Goal: Task Accomplishment & Management: Use online tool/utility

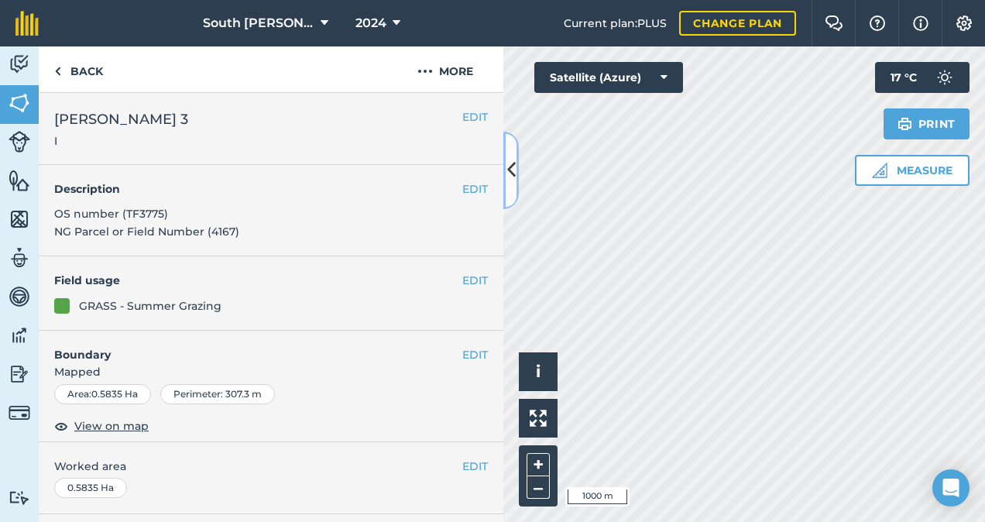
click at [510, 170] on icon at bounding box center [511, 169] width 9 height 27
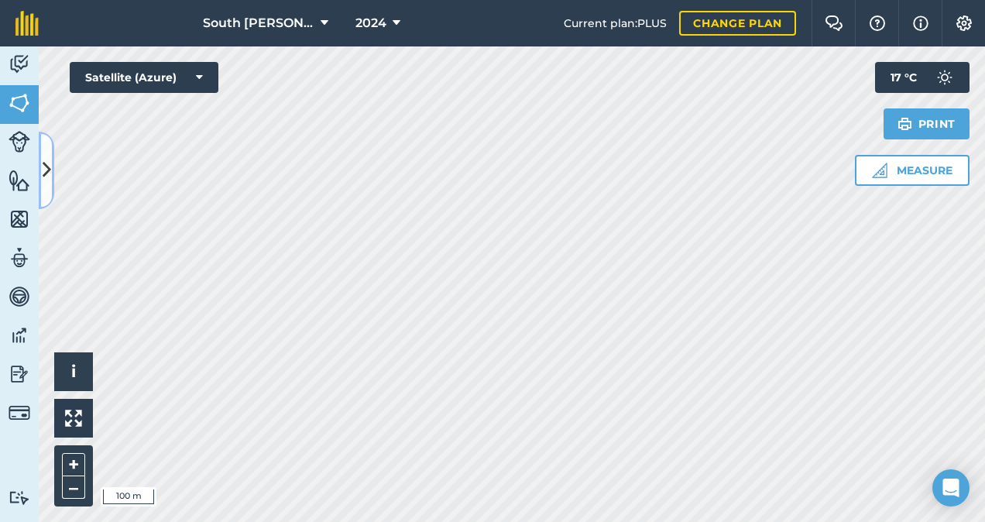
click at [48, 170] on icon at bounding box center [47, 169] width 9 height 27
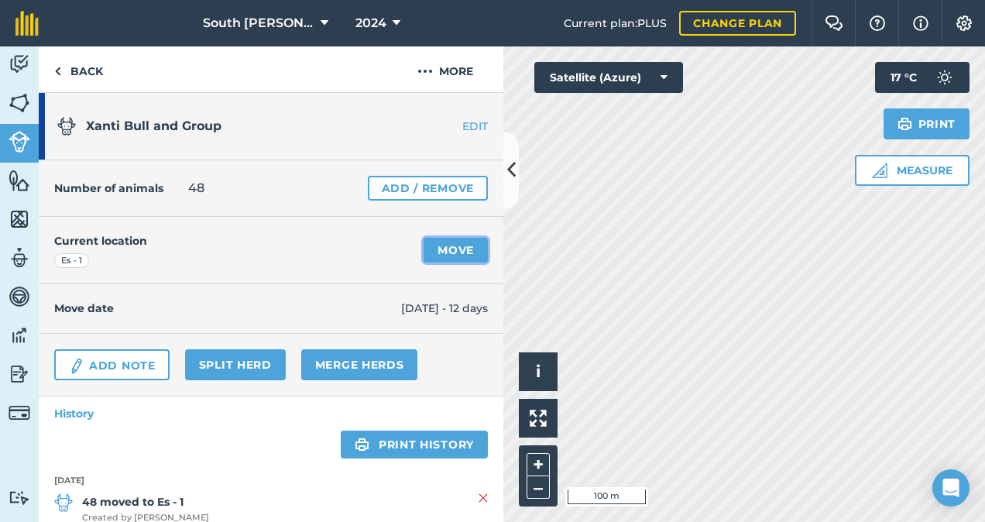
click at [453, 252] on link "Move" at bounding box center [456, 250] width 64 height 25
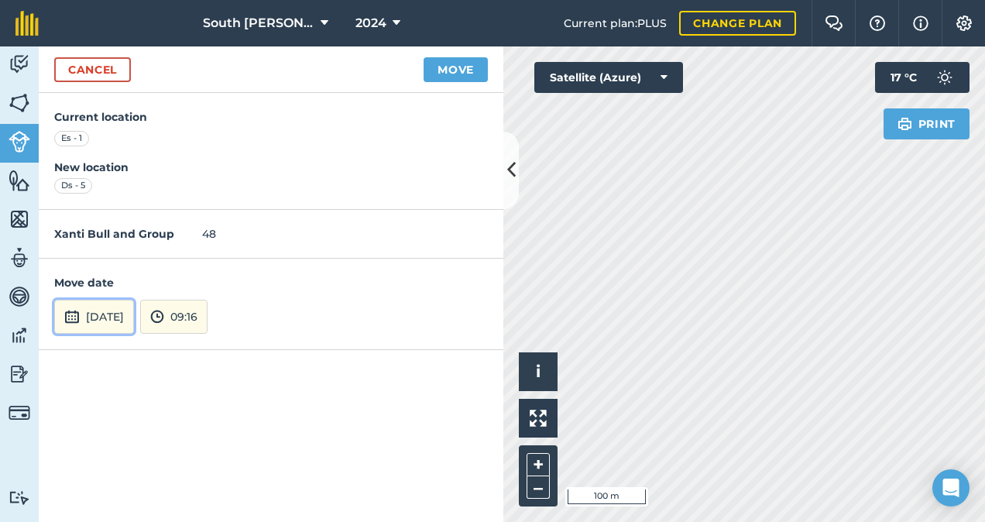
click at [134, 316] on button "[DATE]" at bounding box center [94, 317] width 80 height 34
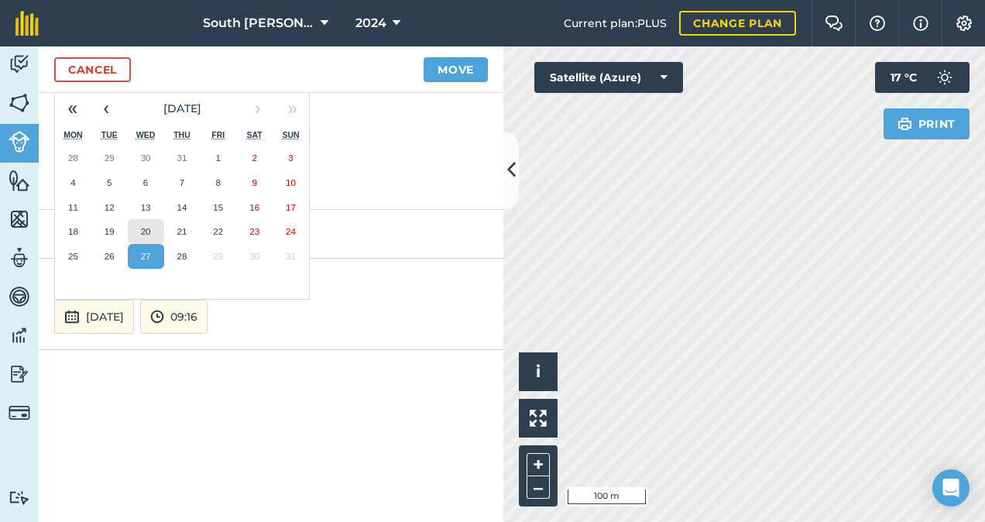
click at [149, 232] on abbr "20" at bounding box center [146, 231] width 10 height 10
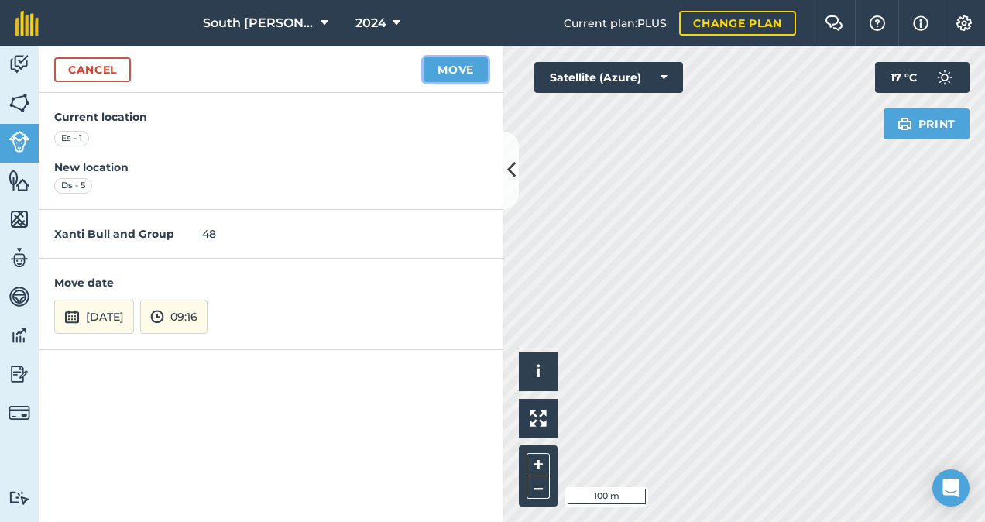
click at [459, 70] on button "Move" at bounding box center [456, 69] width 64 height 25
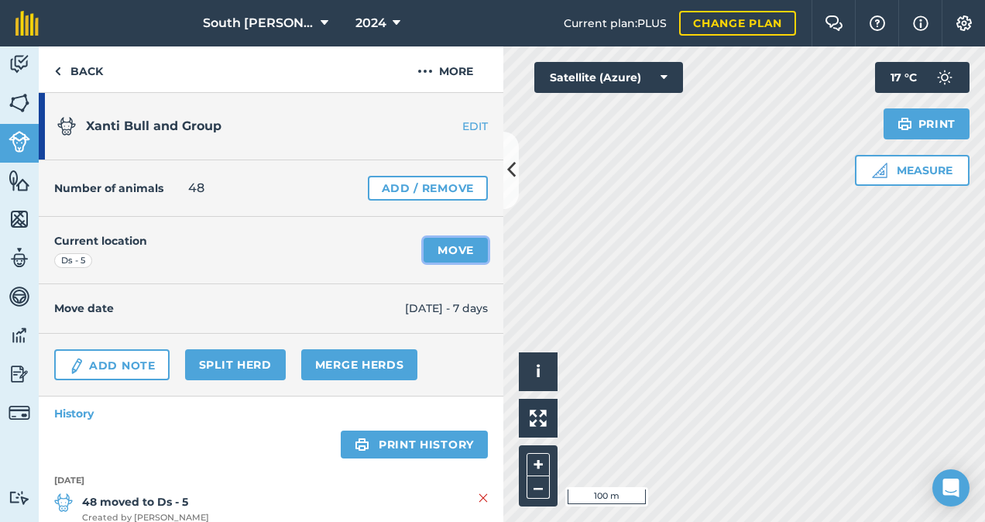
click at [444, 252] on link "Move" at bounding box center [456, 250] width 64 height 25
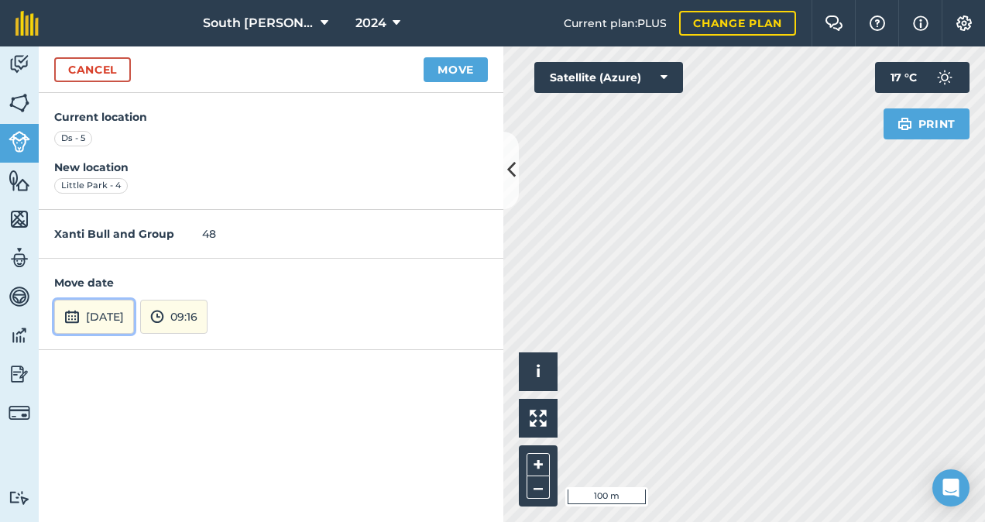
click at [127, 319] on button "[DATE]" at bounding box center [94, 317] width 80 height 34
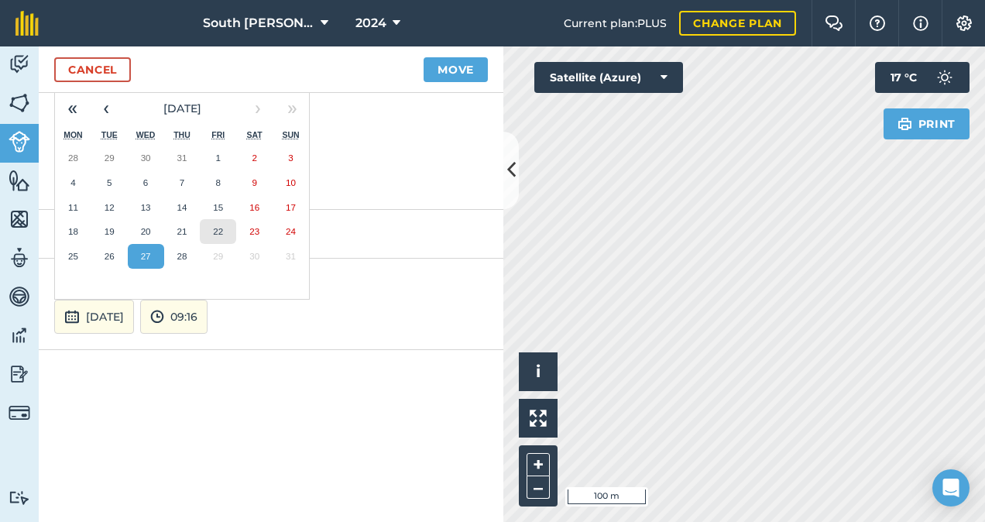
click at [220, 229] on abbr "22" at bounding box center [218, 231] width 10 height 10
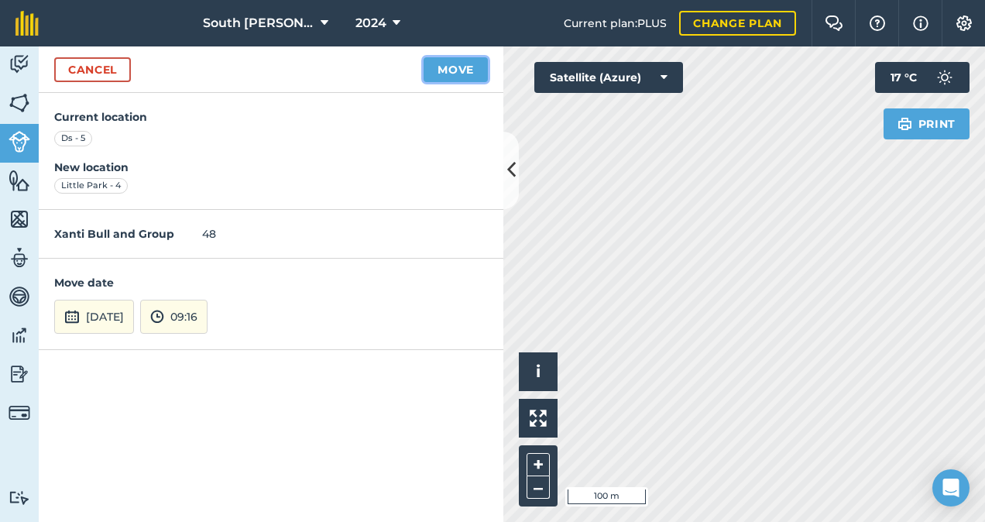
click at [453, 74] on button "Move" at bounding box center [456, 69] width 64 height 25
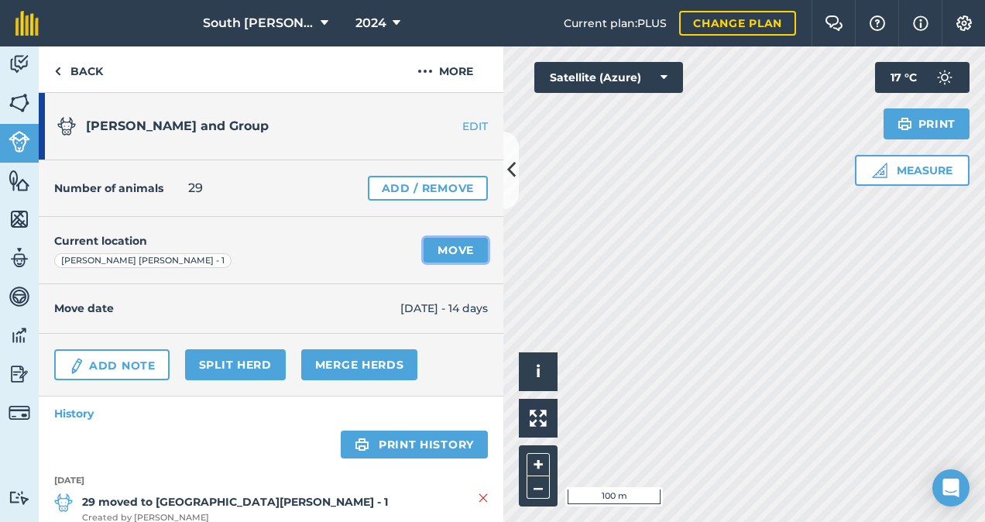
click at [446, 247] on link "Move" at bounding box center [456, 250] width 64 height 25
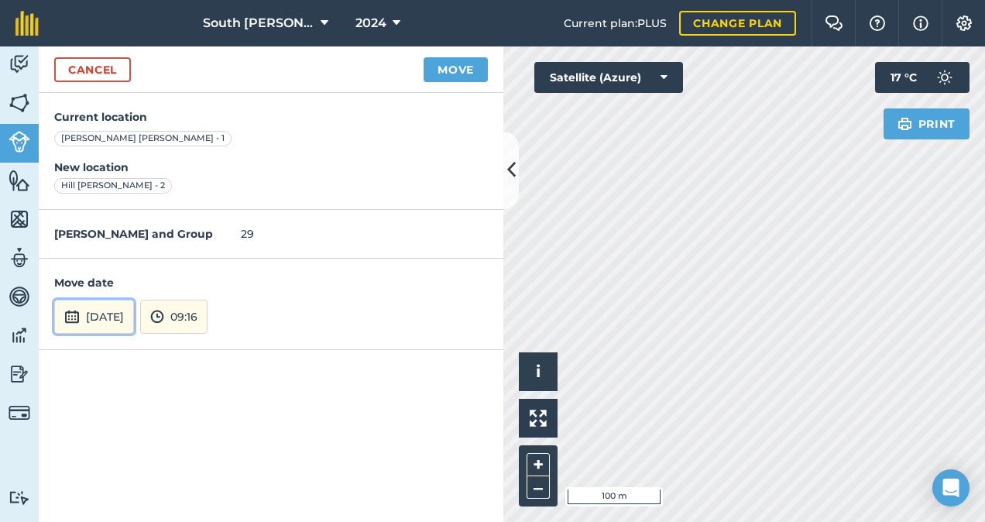
click at [134, 320] on button "[DATE]" at bounding box center [94, 317] width 80 height 34
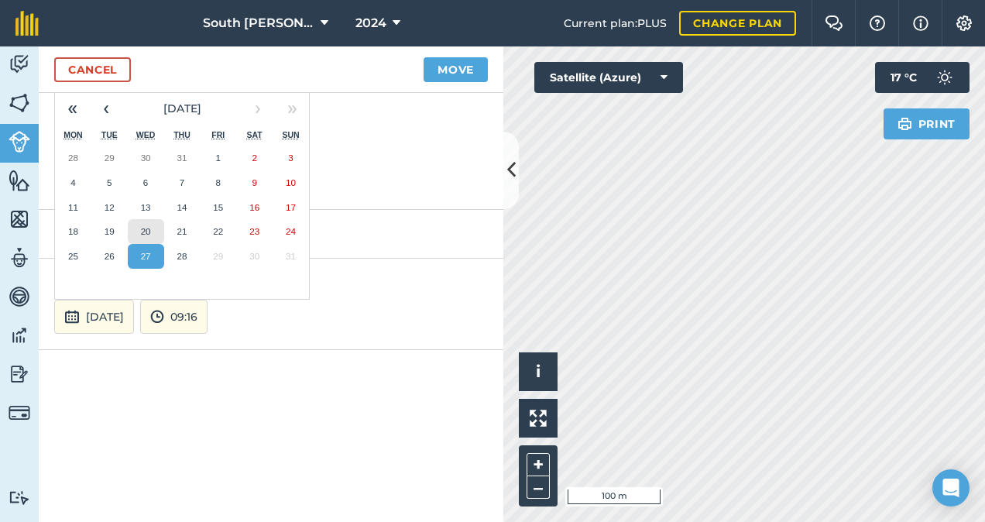
click at [149, 228] on abbr "20" at bounding box center [146, 231] width 10 height 10
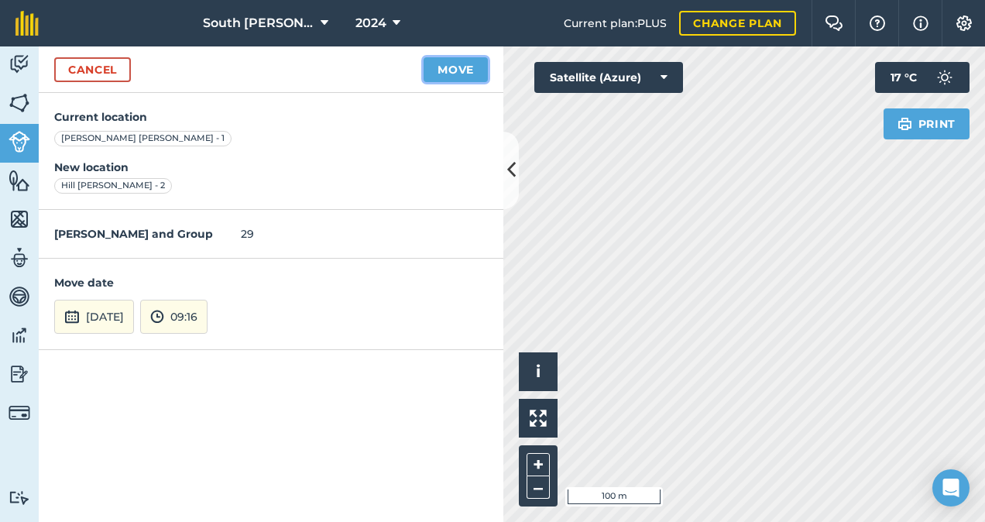
click at [455, 63] on button "Move" at bounding box center [456, 69] width 64 height 25
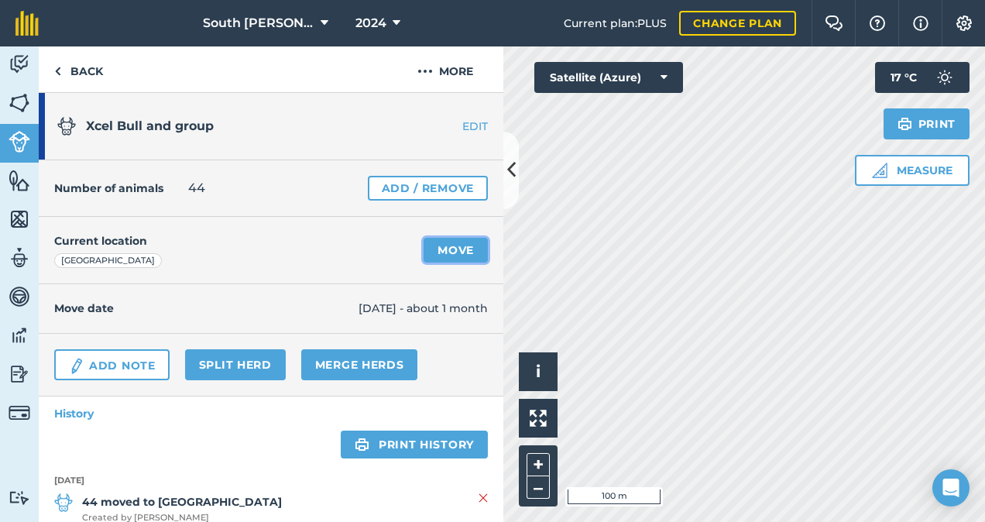
click at [428, 249] on link "Move" at bounding box center [456, 250] width 64 height 25
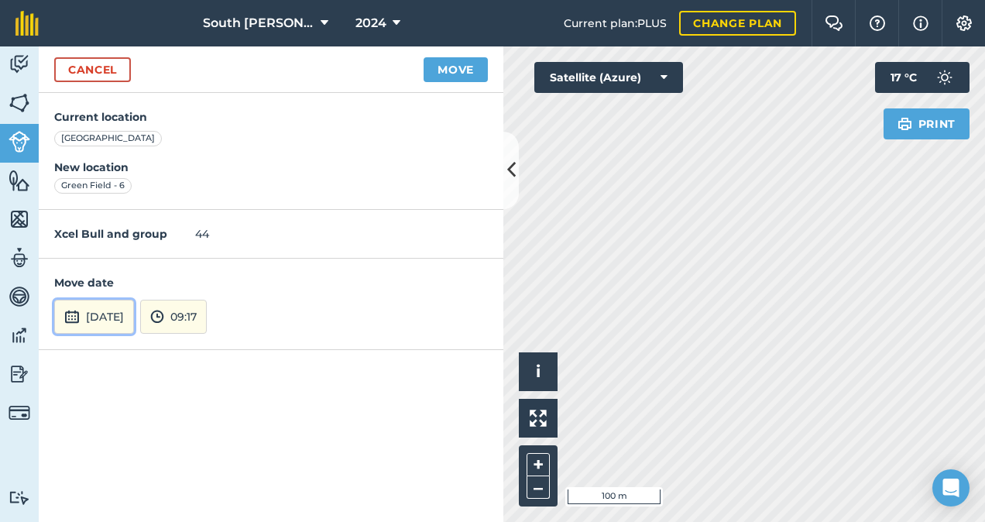
click at [134, 325] on button "[DATE]" at bounding box center [94, 317] width 80 height 34
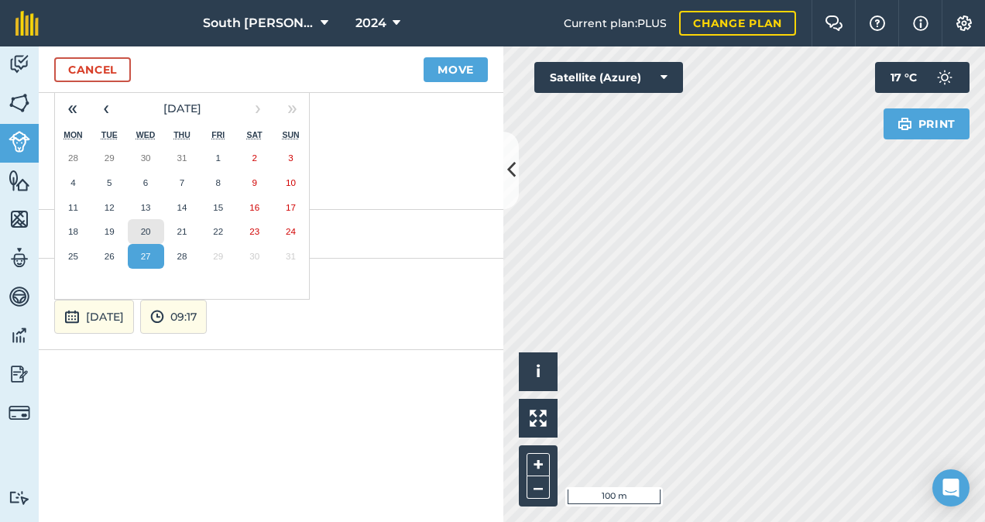
click at [149, 231] on abbr "20" at bounding box center [146, 231] width 10 height 10
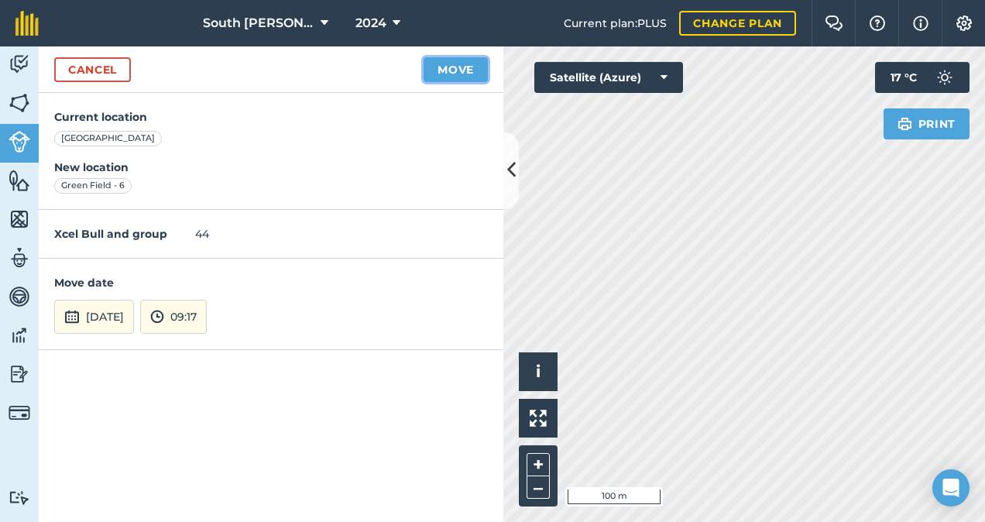
click at [460, 72] on button "Move" at bounding box center [456, 69] width 64 height 25
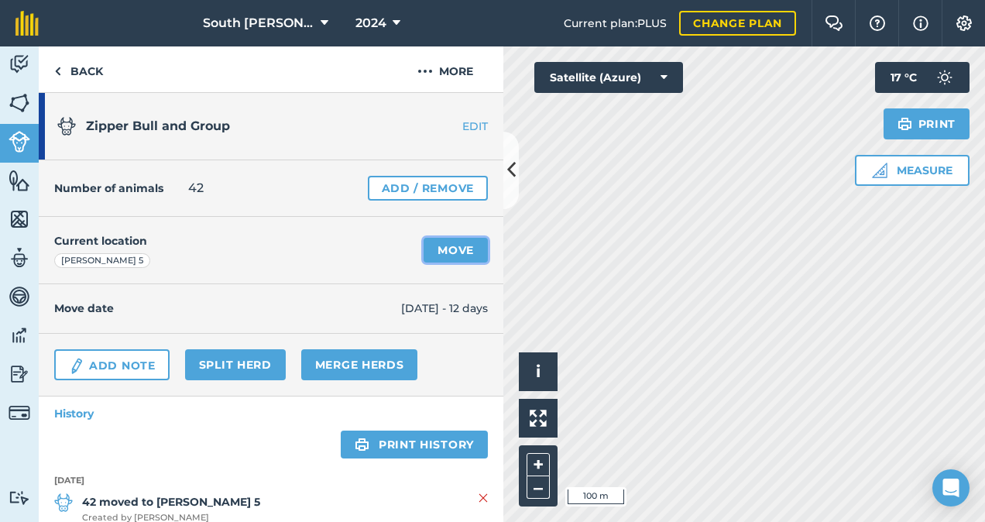
click at [451, 252] on link "Move" at bounding box center [456, 250] width 64 height 25
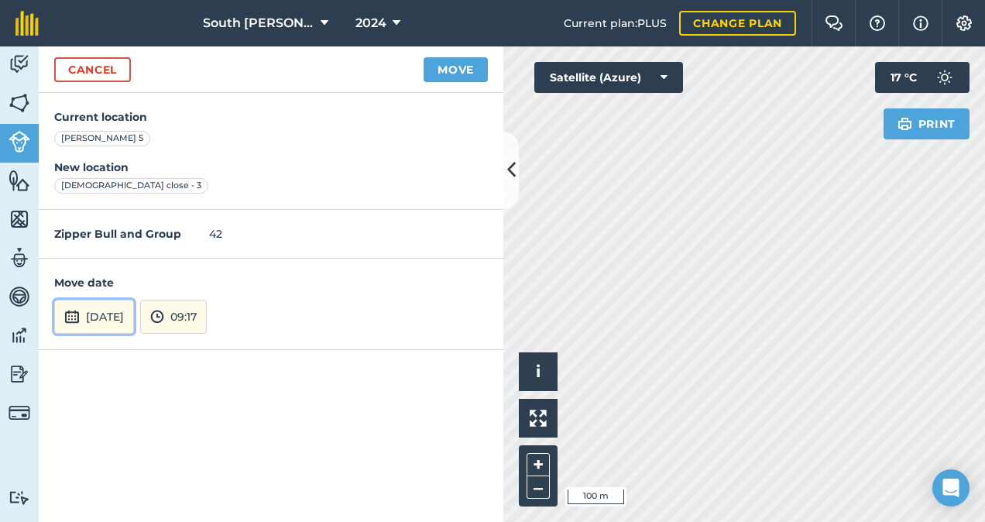
click at [134, 322] on button "[DATE]" at bounding box center [94, 317] width 80 height 34
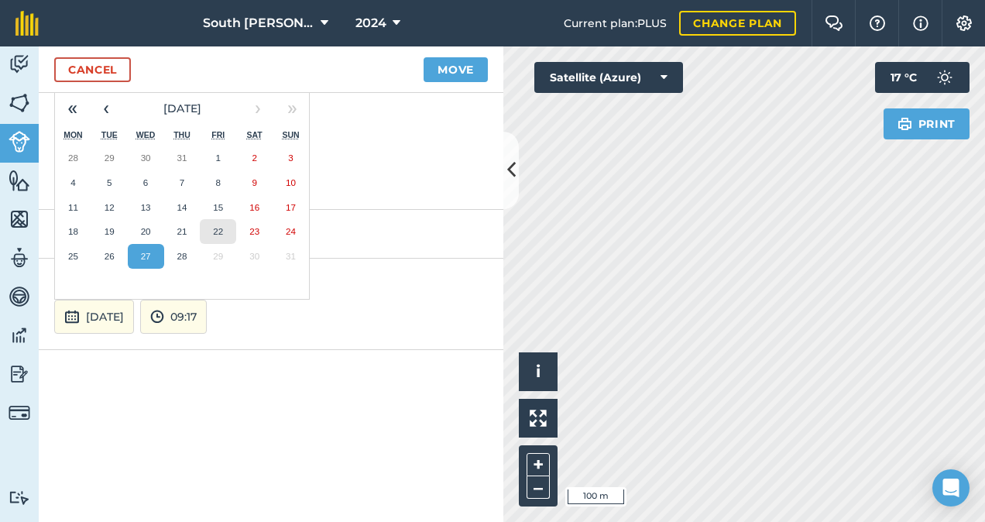
click at [218, 228] on abbr "22" at bounding box center [218, 231] width 10 height 10
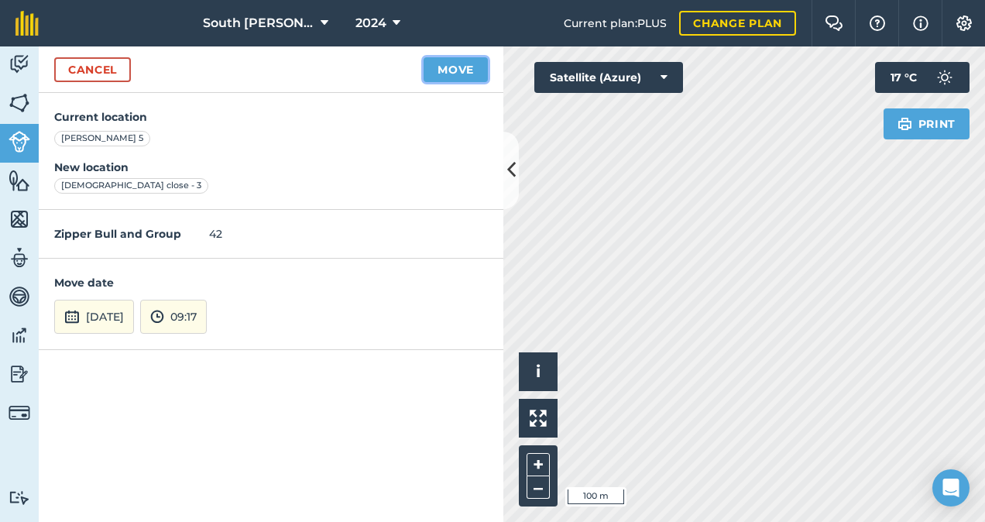
click at [450, 73] on button "Move" at bounding box center [456, 69] width 64 height 25
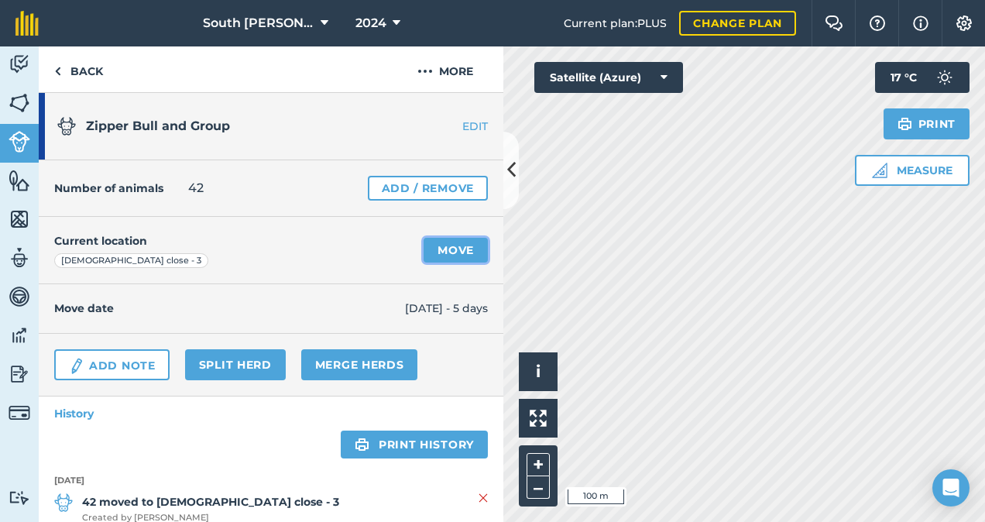
click at [433, 248] on link "Move" at bounding box center [456, 250] width 64 height 25
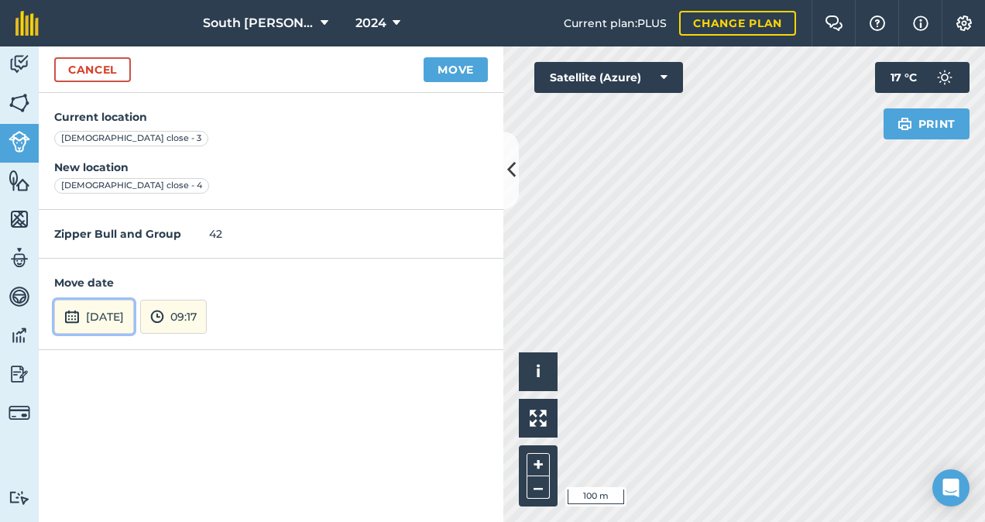
click at [129, 312] on button "[DATE]" at bounding box center [94, 317] width 80 height 34
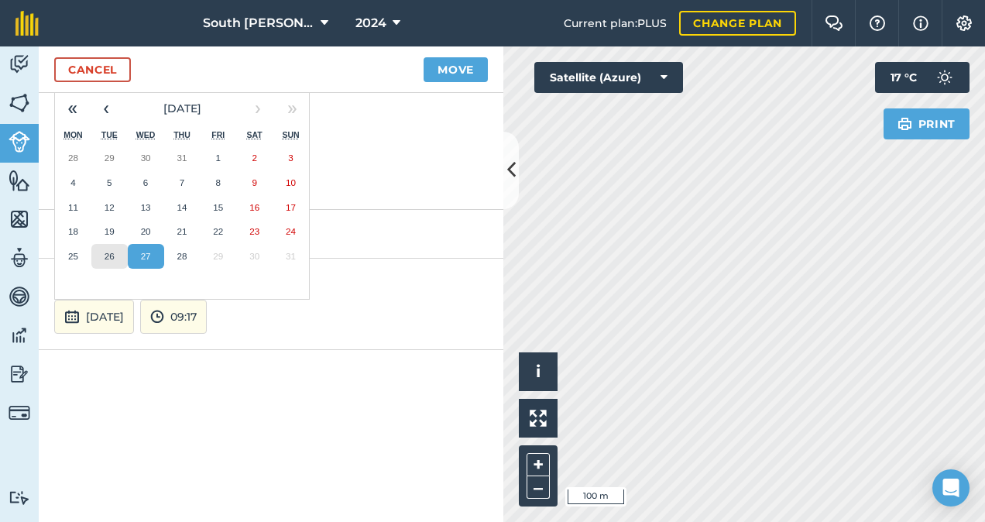
click at [116, 258] on button "26" at bounding box center [109, 256] width 36 height 25
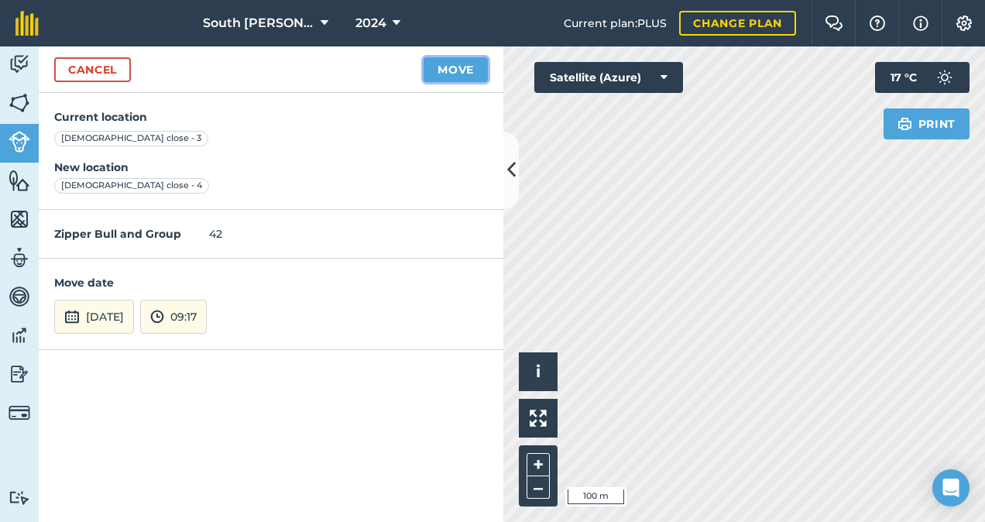
click at [465, 67] on button "Move" at bounding box center [456, 69] width 64 height 25
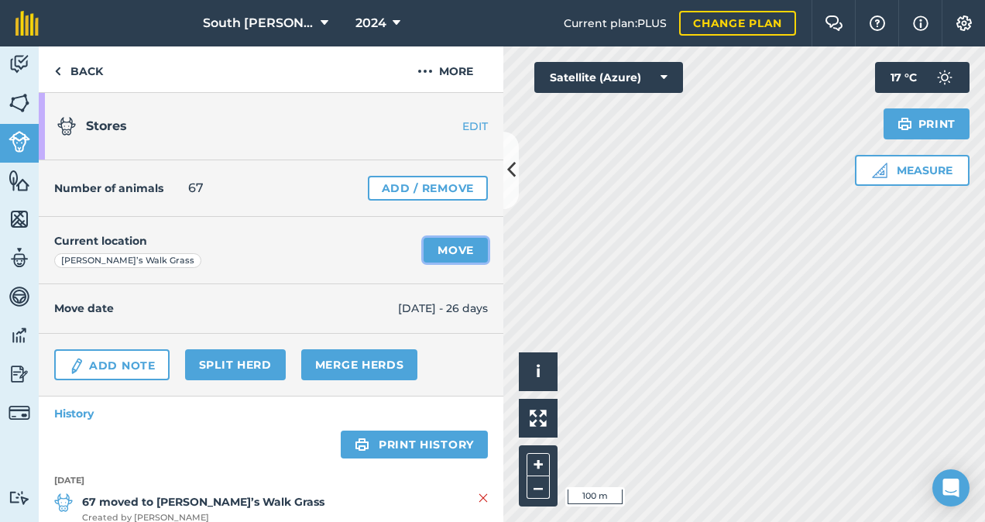
click at [447, 251] on link "Move" at bounding box center [456, 250] width 64 height 25
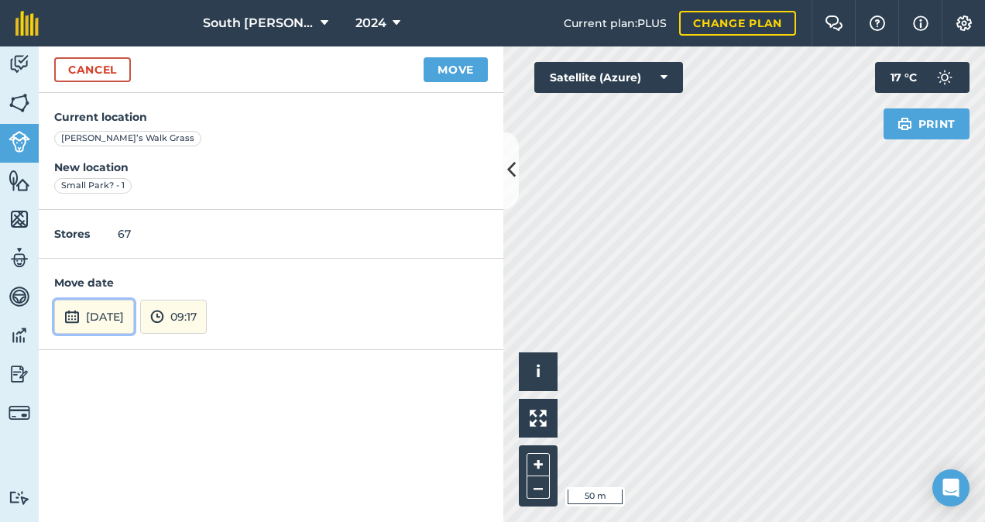
click at [107, 325] on button "[DATE]" at bounding box center [94, 317] width 80 height 34
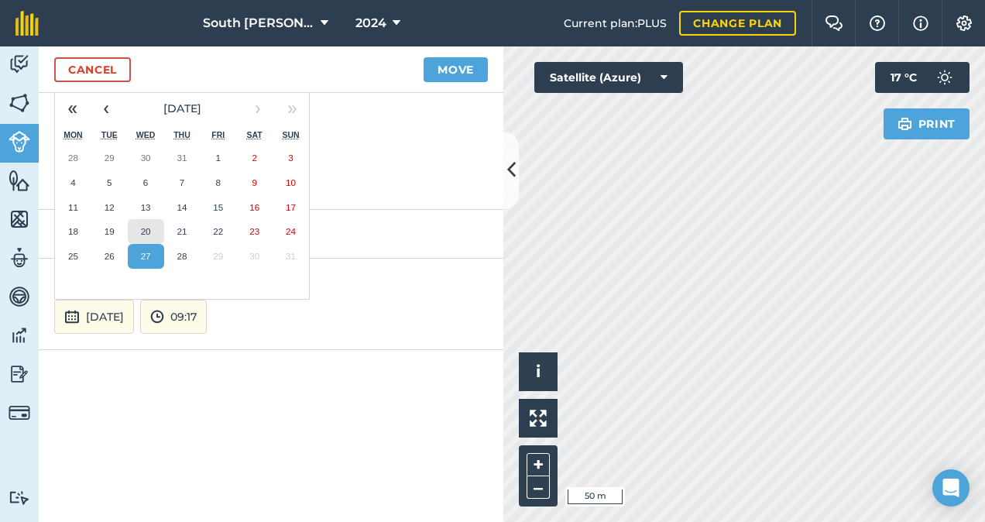
click at [146, 231] on abbr "20" at bounding box center [146, 231] width 10 height 10
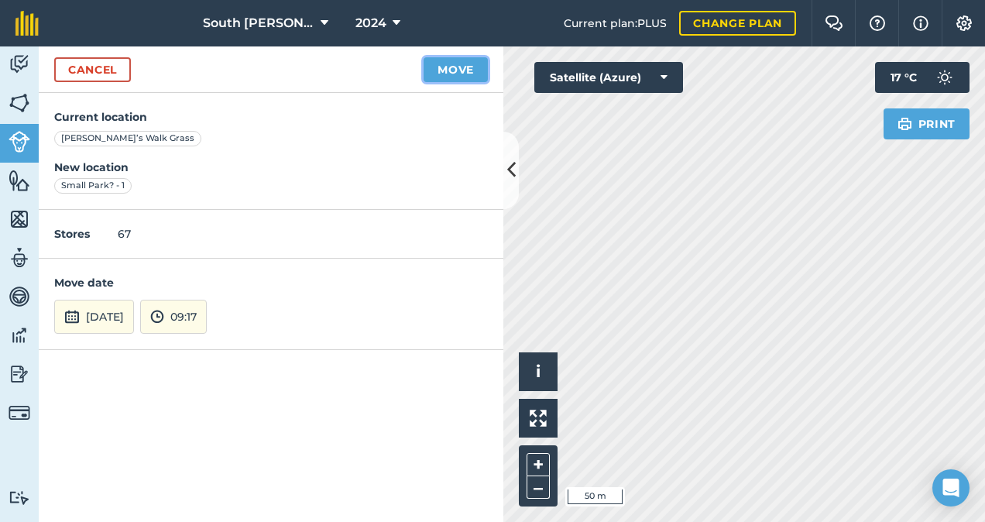
click at [465, 71] on button "Move" at bounding box center [456, 69] width 64 height 25
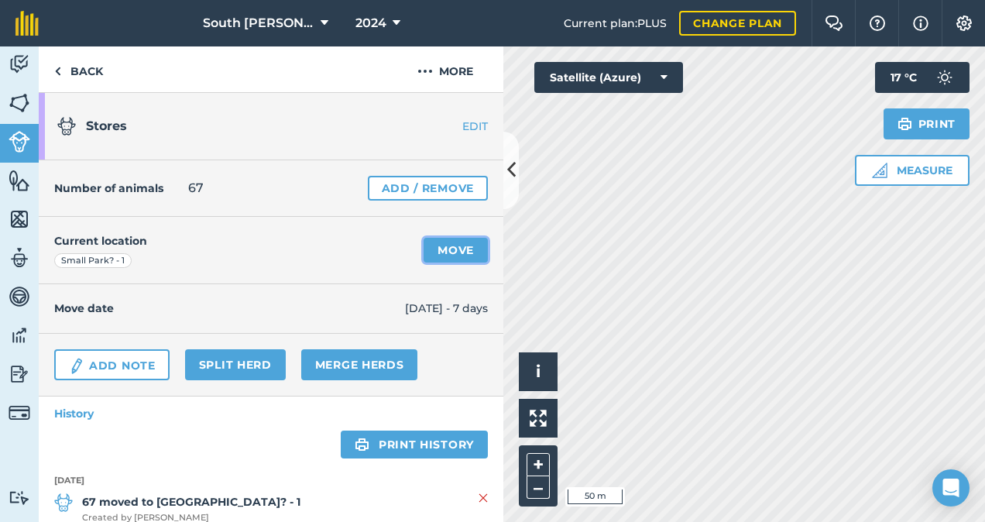
click at [452, 251] on link "Move" at bounding box center [456, 250] width 64 height 25
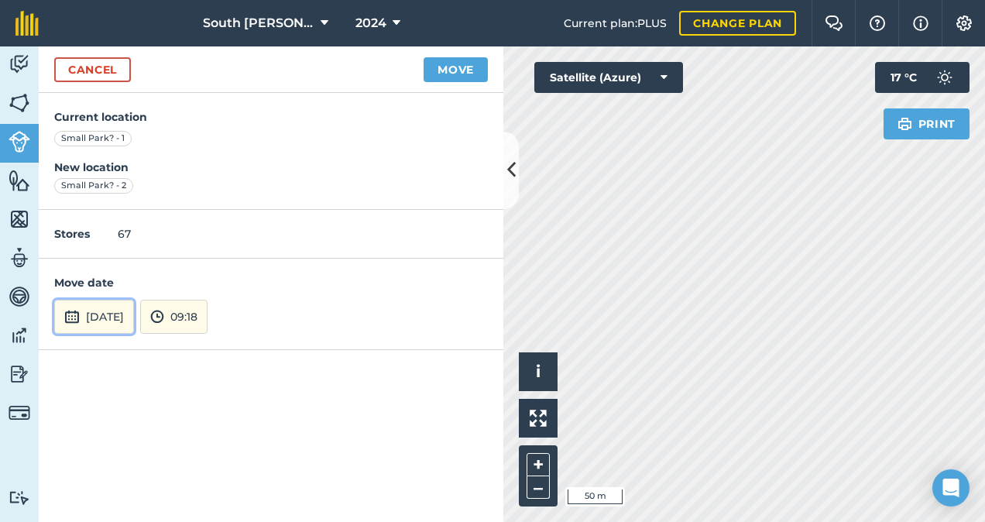
click at [134, 324] on button "[DATE]" at bounding box center [94, 317] width 80 height 34
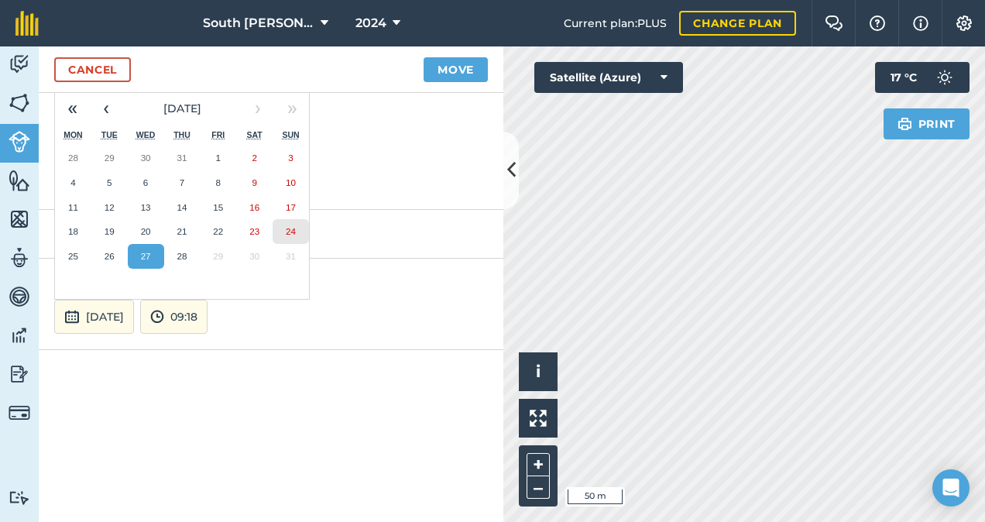
click at [289, 232] on abbr "24" at bounding box center [291, 231] width 10 height 10
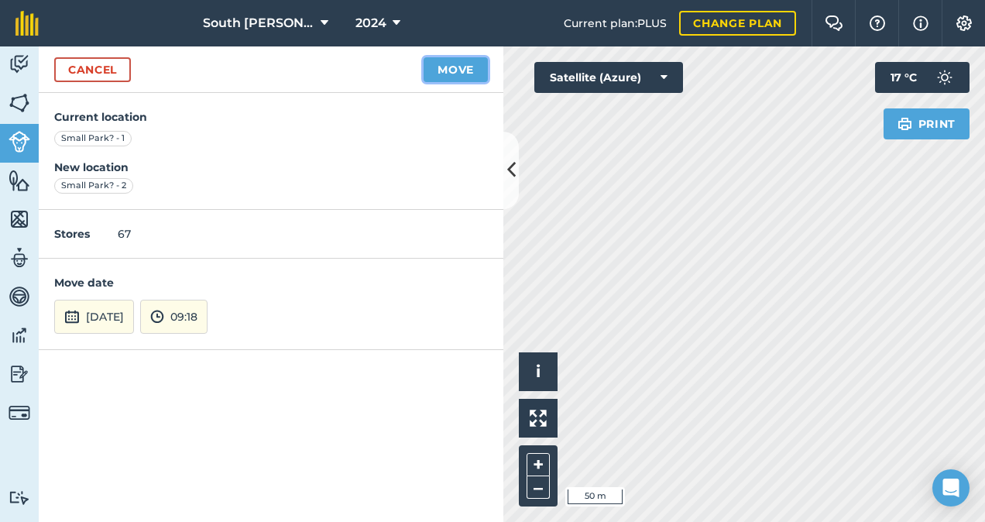
click at [457, 74] on button "Move" at bounding box center [456, 69] width 64 height 25
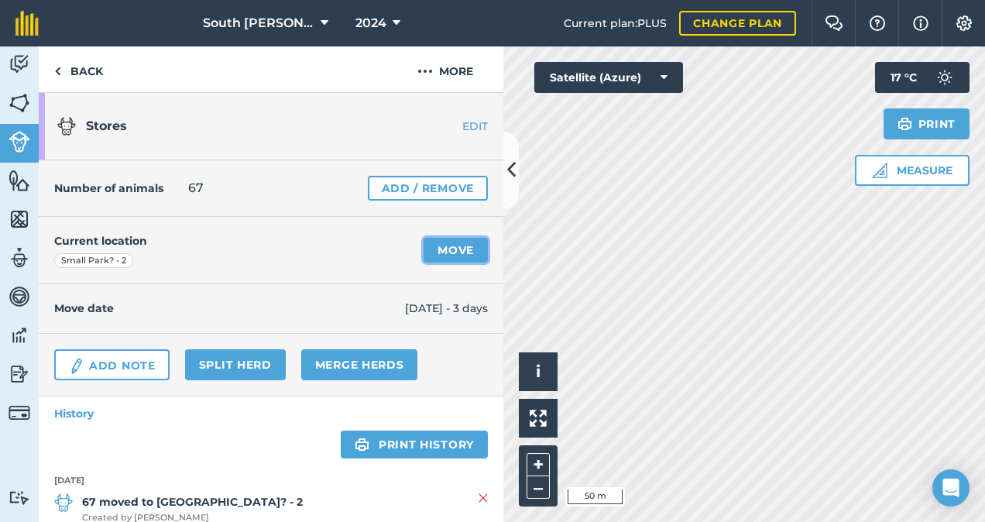
click at [445, 252] on link "Move" at bounding box center [456, 250] width 64 height 25
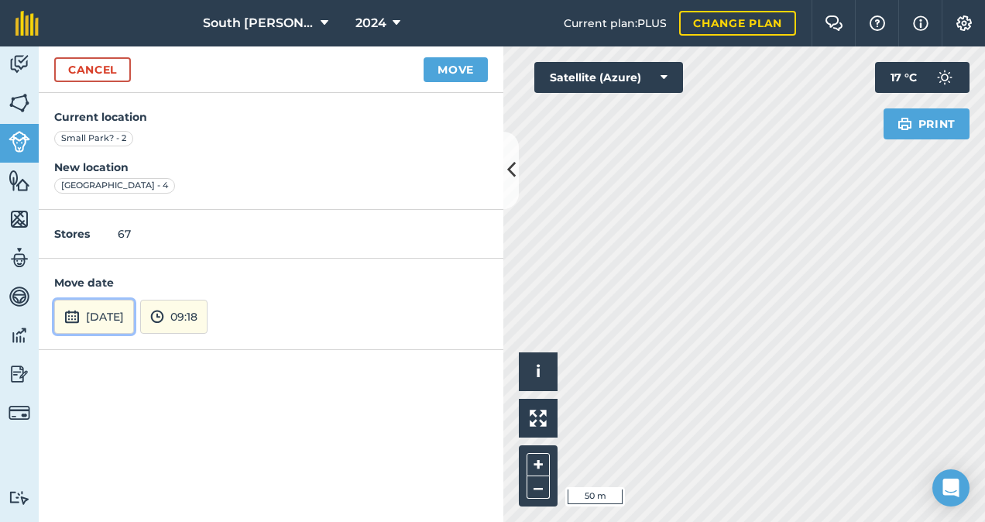
click at [120, 325] on button "[DATE]" at bounding box center [94, 317] width 80 height 34
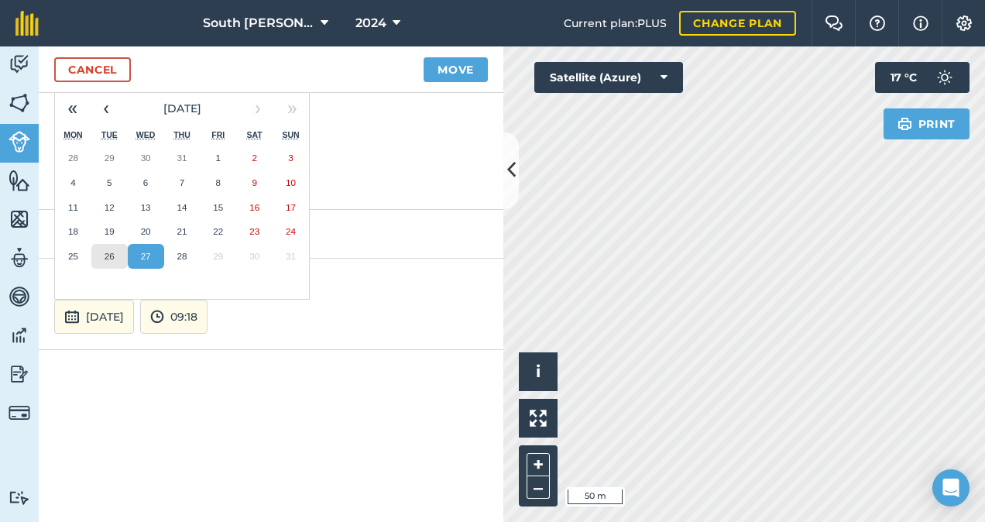
click at [102, 252] on button "26" at bounding box center [109, 256] width 36 height 25
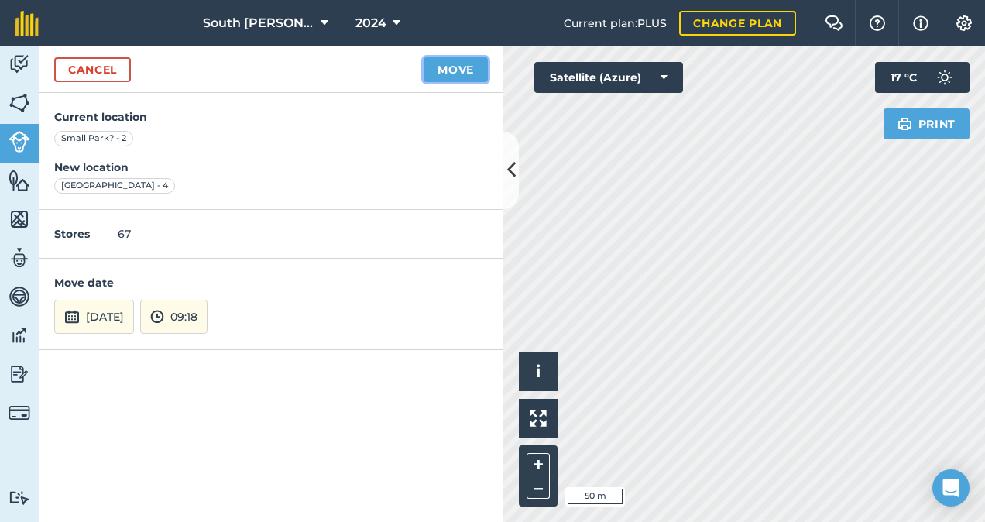
click at [461, 68] on button "Move" at bounding box center [456, 69] width 64 height 25
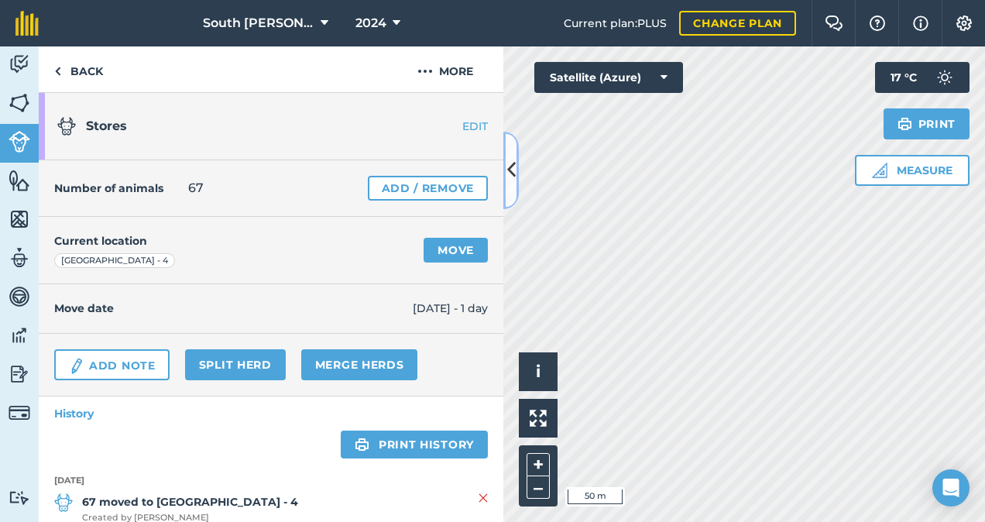
click at [513, 166] on icon at bounding box center [511, 169] width 9 height 27
